Goal: Information Seeking & Learning: Learn about a topic

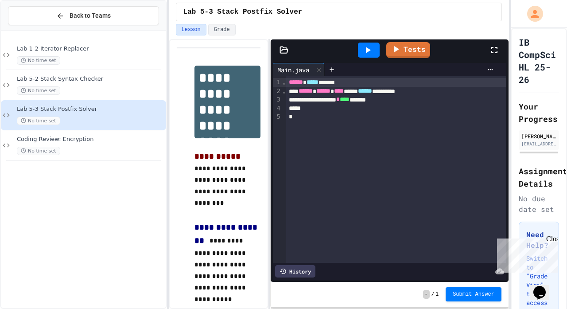
scroll to position [73, 0]
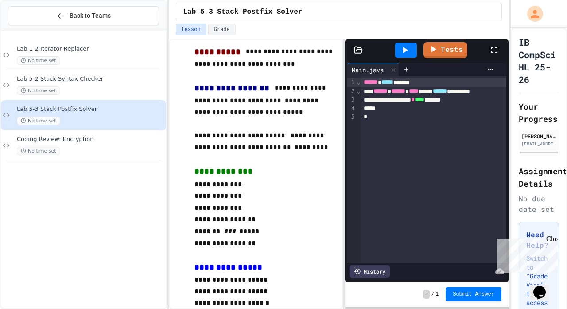
click at [345, 158] on div "**********" at bounding box center [427, 174] width 164 height 270
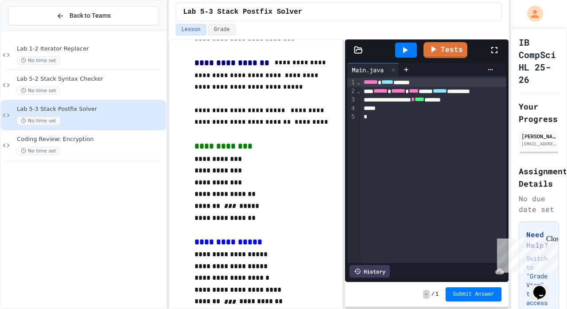
scroll to position [104, 0]
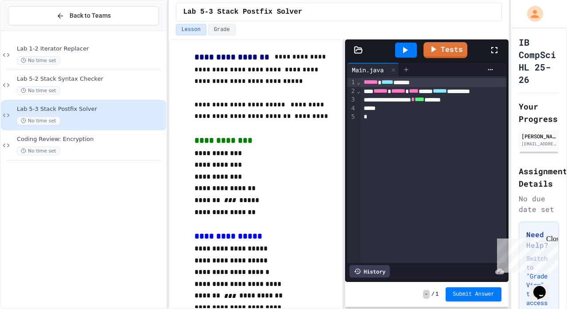
click at [414, 73] on div at bounding box center [406, 69] width 14 height 13
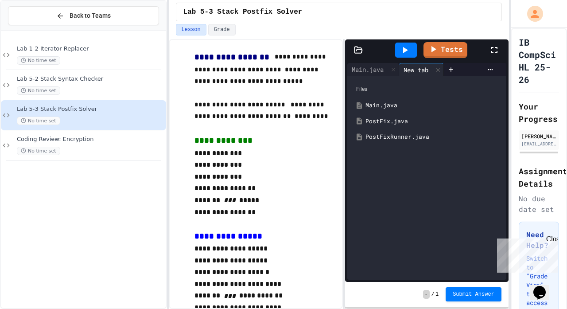
click at [398, 121] on div "PostFix.java" at bounding box center [434, 121] width 136 height 9
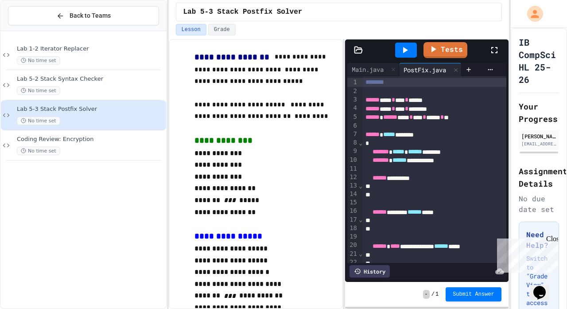
scroll to position [0, 0]
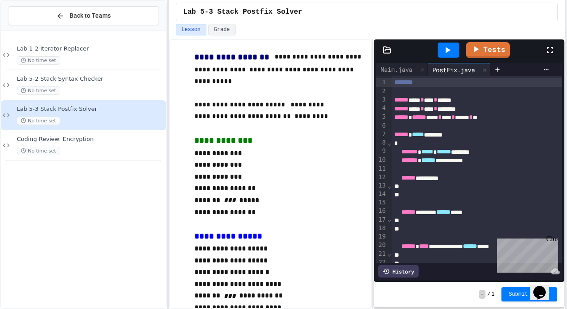
click at [567, 118] on div "**********" at bounding box center [283, 154] width 567 height 309
click at [551, 241] on div "Close" at bounding box center [552, 240] width 11 height 11
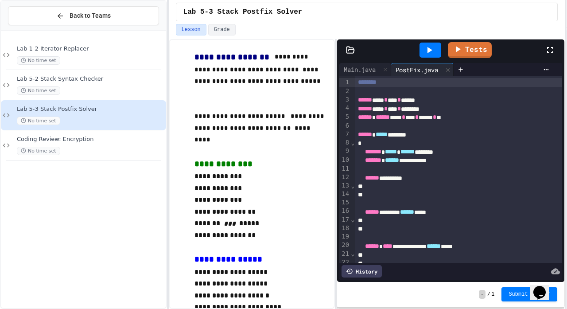
click at [338, 165] on div "**********" at bounding box center [367, 174] width 396 height 270
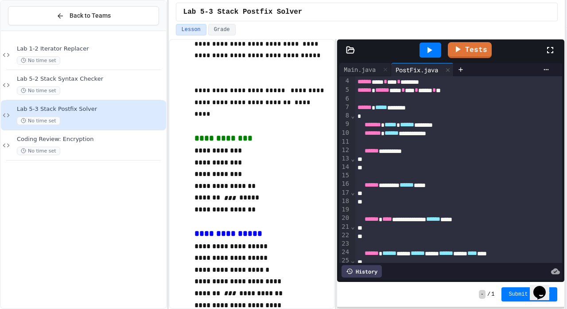
scroll to position [27, 0]
click at [394, 157] on div "*" at bounding box center [459, 159] width 209 height 8
click at [392, 193] on div "*" at bounding box center [459, 194] width 209 height 8
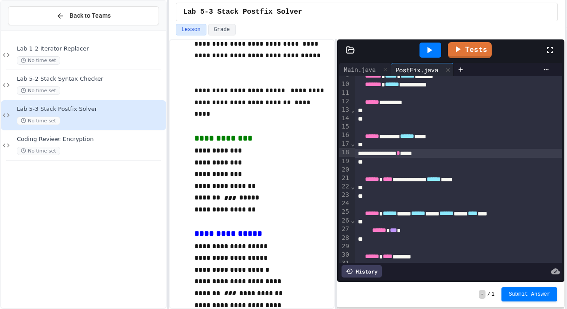
scroll to position [76, 0]
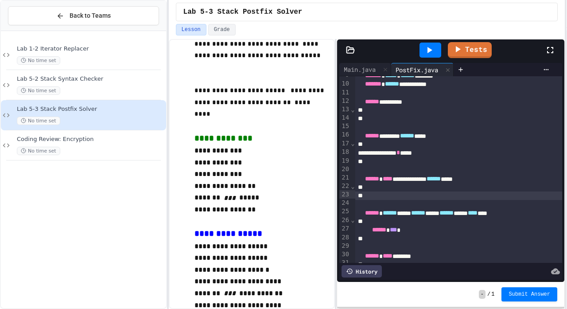
click at [398, 191] on div "*" at bounding box center [459, 195] width 209 height 8
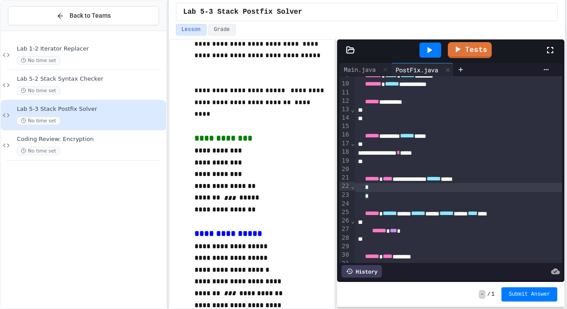
click at [391, 186] on div "*" at bounding box center [459, 187] width 209 height 9
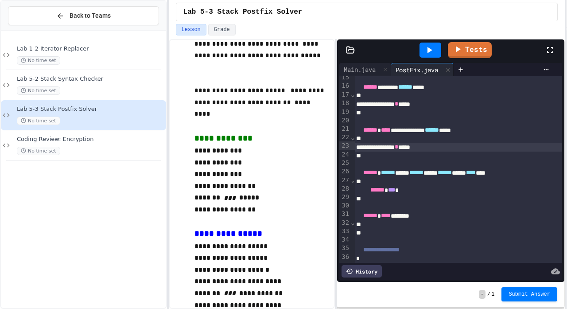
scroll to position [0, 0]
click at [395, 188] on span "***" at bounding box center [391, 190] width 7 height 6
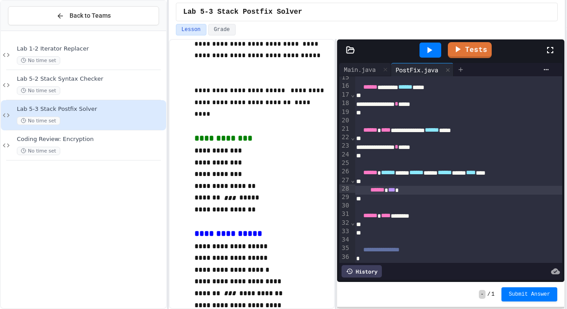
click at [465, 73] on icon at bounding box center [460, 69] width 7 height 7
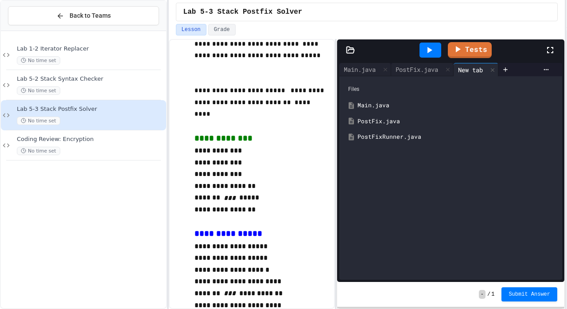
click at [444, 137] on div "PostFixRunner.java" at bounding box center [457, 137] width 199 height 9
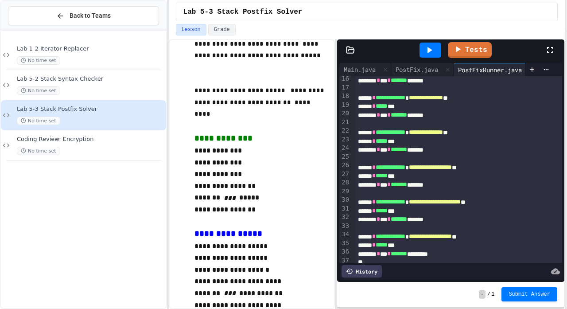
scroll to position [131, 0]
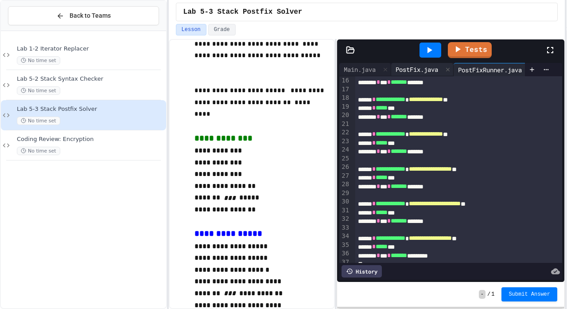
click at [426, 67] on div "PostFix.java" at bounding box center [416, 69] width 51 height 9
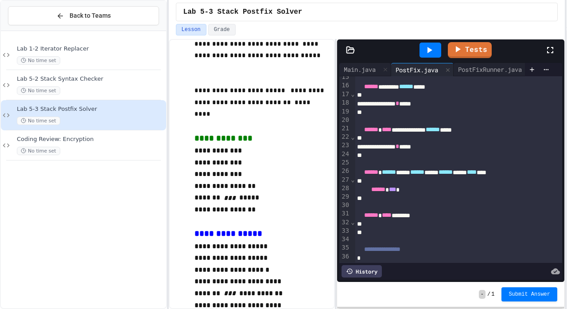
scroll to position [125, 1]
click at [487, 74] on div "PostFixRunner.java" at bounding box center [490, 69] width 73 height 9
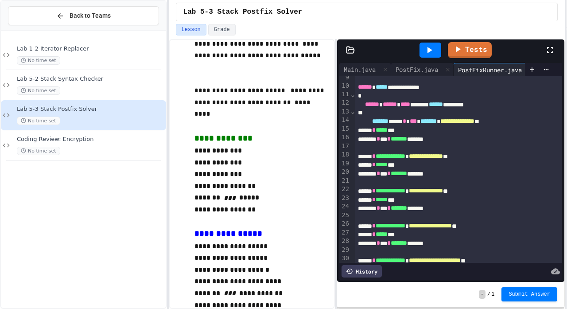
scroll to position [0, 0]
click at [419, 73] on div "PostFix.java" at bounding box center [416, 69] width 51 height 9
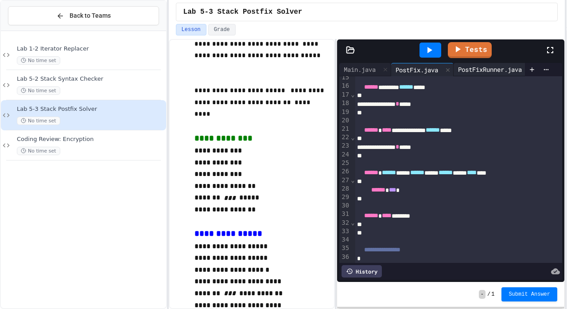
click at [471, 69] on div "PostFixRunner.java" at bounding box center [490, 69] width 73 height 9
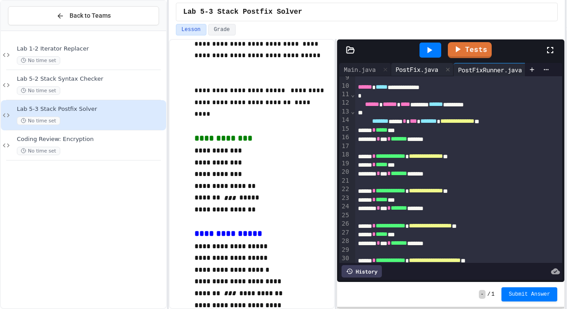
click at [414, 71] on div "PostFix.java" at bounding box center [416, 69] width 51 height 9
